Goal: Transaction & Acquisition: Purchase product/service

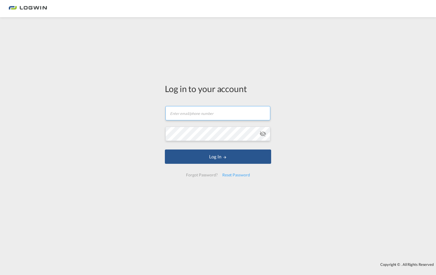
click at [190, 118] on input "text" at bounding box center [218, 113] width 105 height 14
type input "[EMAIL_ADDRESS][PERSON_NAME][DOMAIN_NAME]"
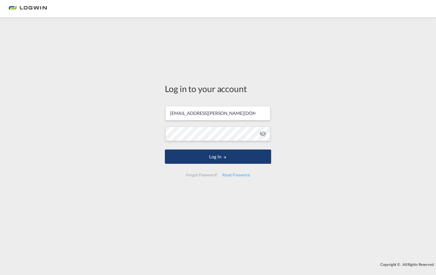
click at [231, 156] on button "Log In" at bounding box center [218, 157] width 106 height 14
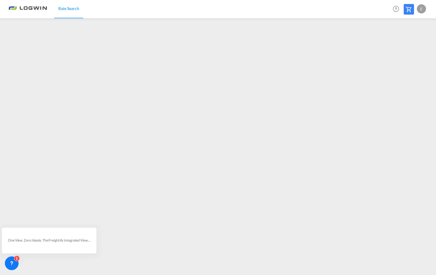
click at [422, 10] on div "E" at bounding box center [421, 8] width 9 height 9
click at [406, 43] on button "Logout" at bounding box center [415, 43] width 37 height 11
